Goal: Go to known website: Go to known website

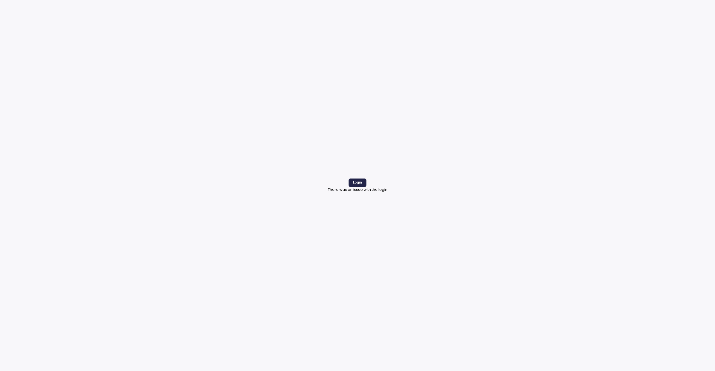
click at [357, 181] on span "Login" at bounding box center [357, 183] width 9 height 8
click at [357, 184] on span "Login" at bounding box center [357, 183] width 9 height 8
click at [354, 183] on span "Login" at bounding box center [357, 183] width 9 height 8
click at [359, 185] on span "Login" at bounding box center [357, 183] width 9 height 8
click at [357, 184] on span "Login" at bounding box center [357, 183] width 9 height 8
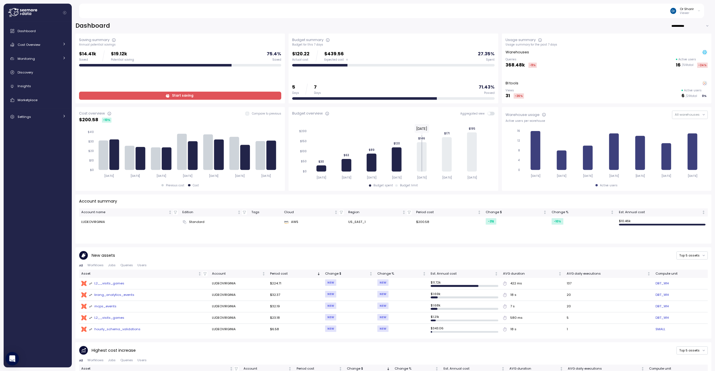
click at [611, 22] on div "**********" at bounding box center [393, 26] width 636 height 8
